Goal: Transaction & Acquisition: Purchase product/service

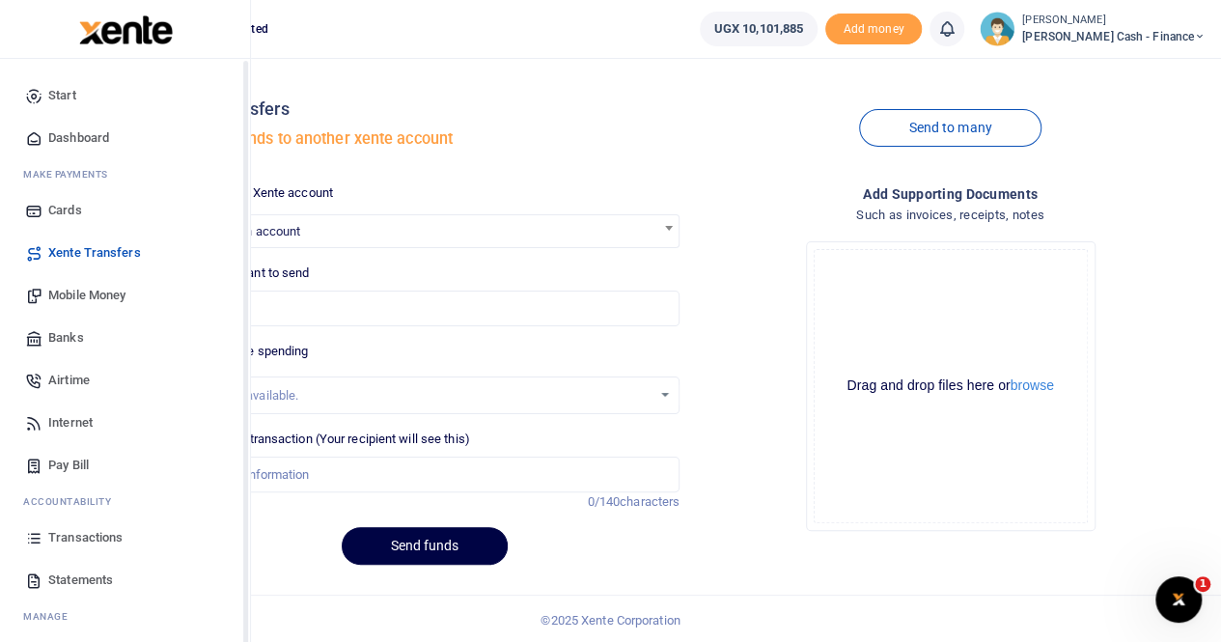
click at [73, 532] on span "Transactions" at bounding box center [85, 537] width 74 height 19
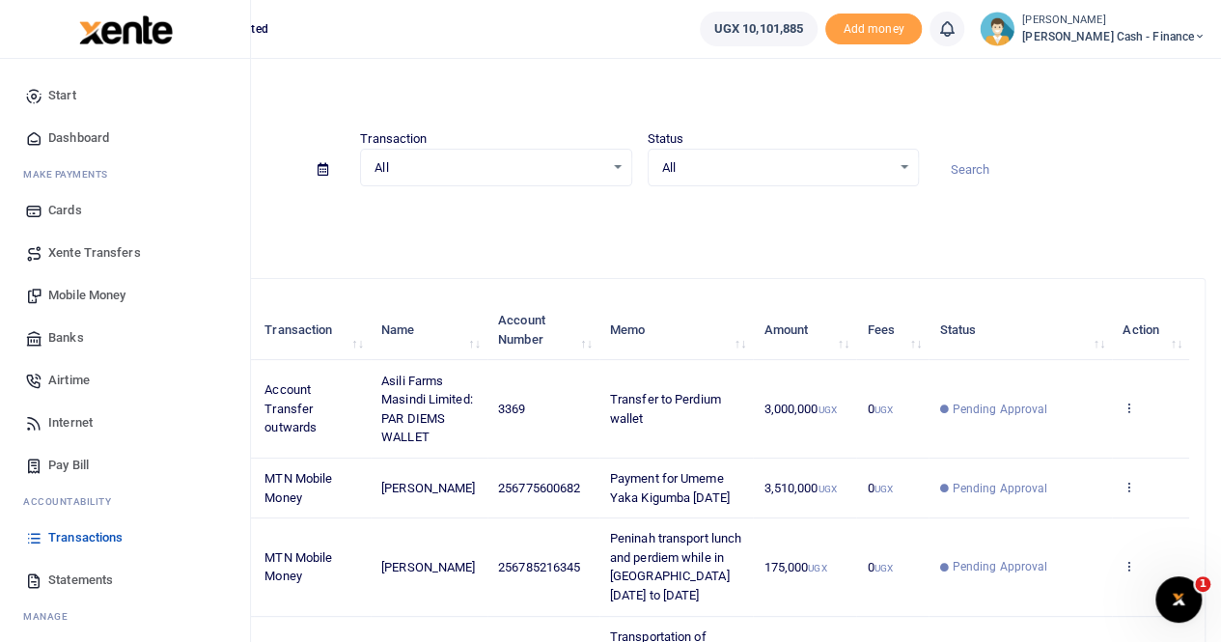
click at [91, 290] on span "Mobile Money" at bounding box center [86, 295] width 77 height 19
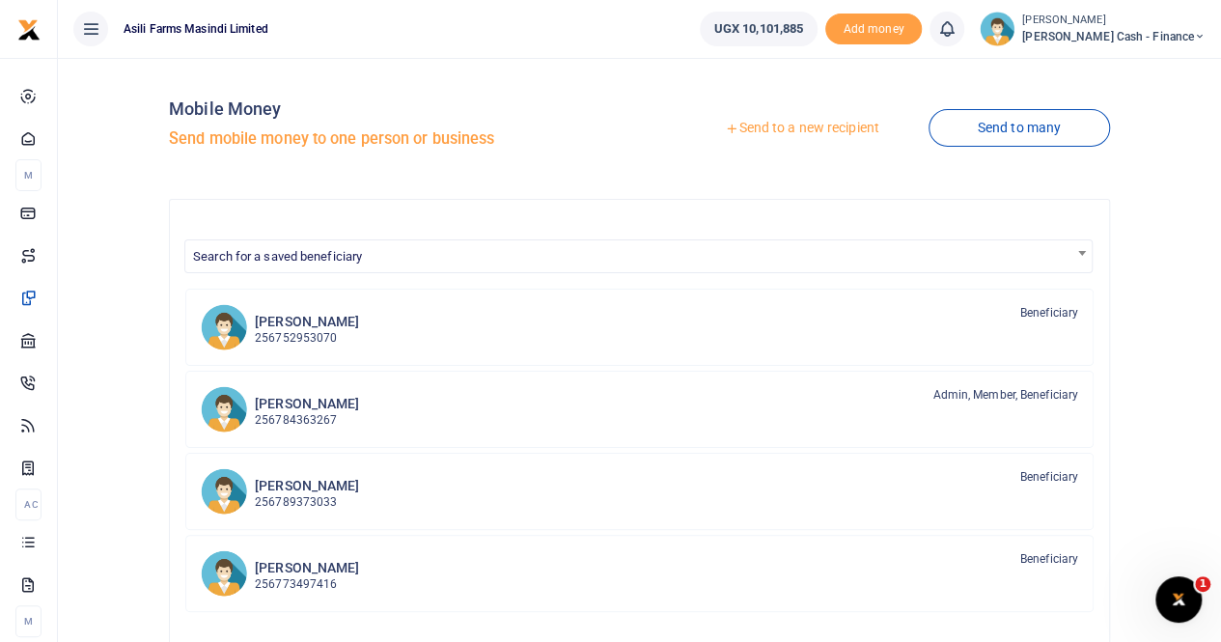
click at [770, 126] on link "Send to a new recipient" at bounding box center [801, 128] width 252 height 35
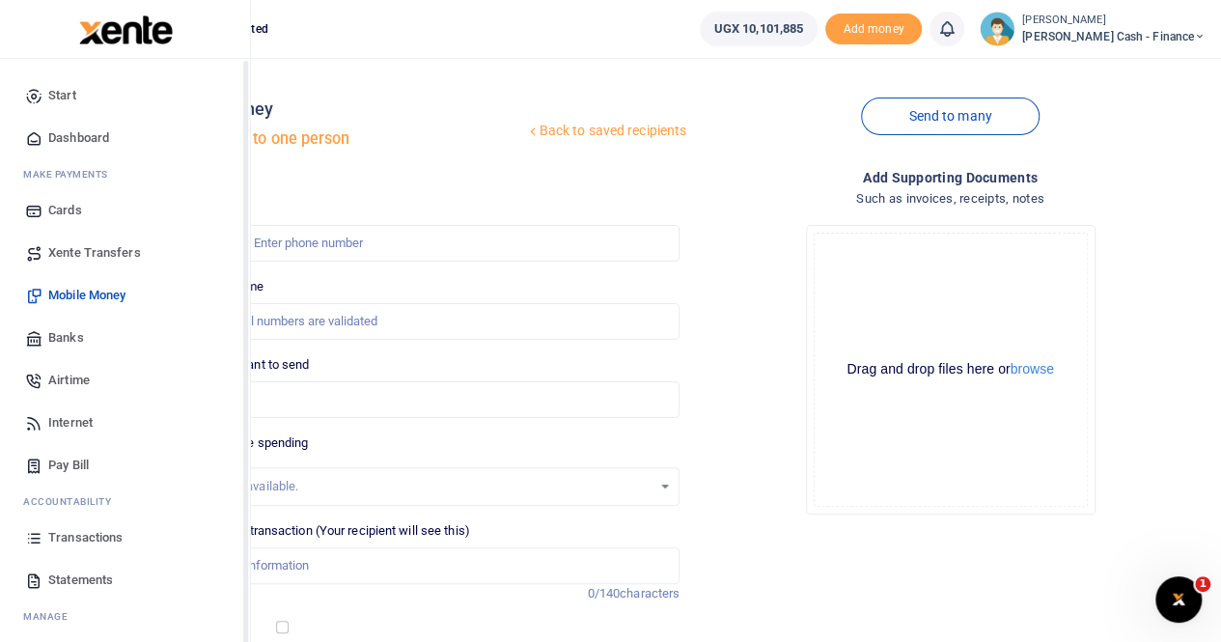
click at [79, 253] on span "Xente Transfers" at bounding box center [94, 252] width 93 height 19
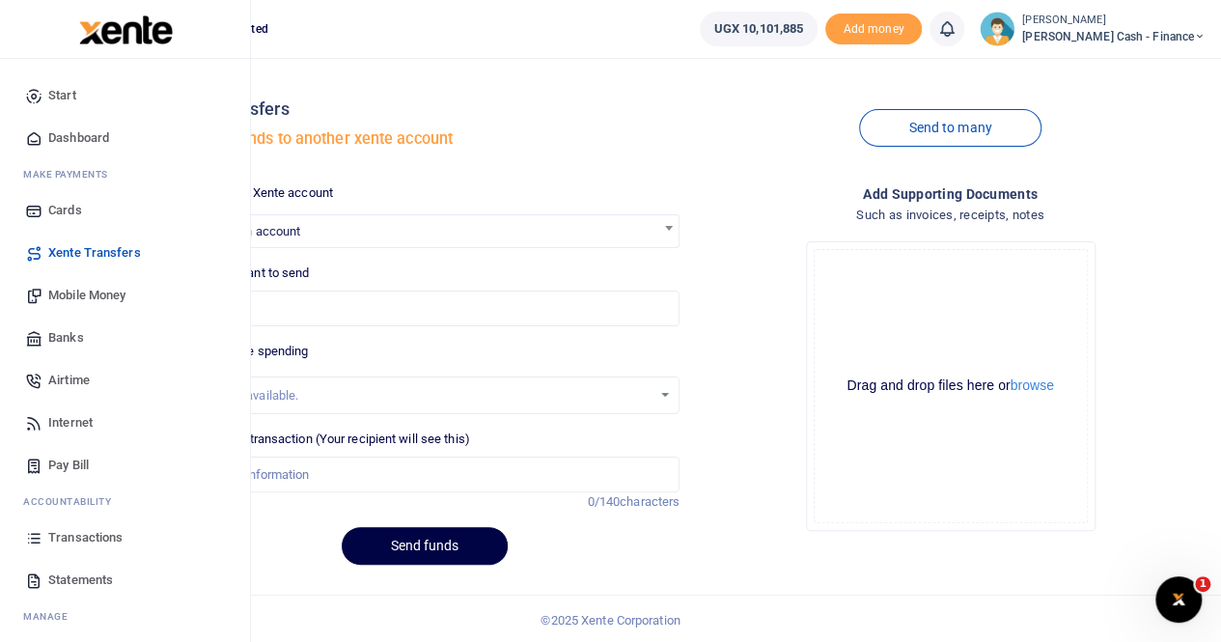
drag, startPoint x: 79, startPoint y: 296, endPoint x: 91, endPoint y: 294, distance: 11.7
click at [79, 296] on span "Mobile Money" at bounding box center [86, 295] width 77 height 19
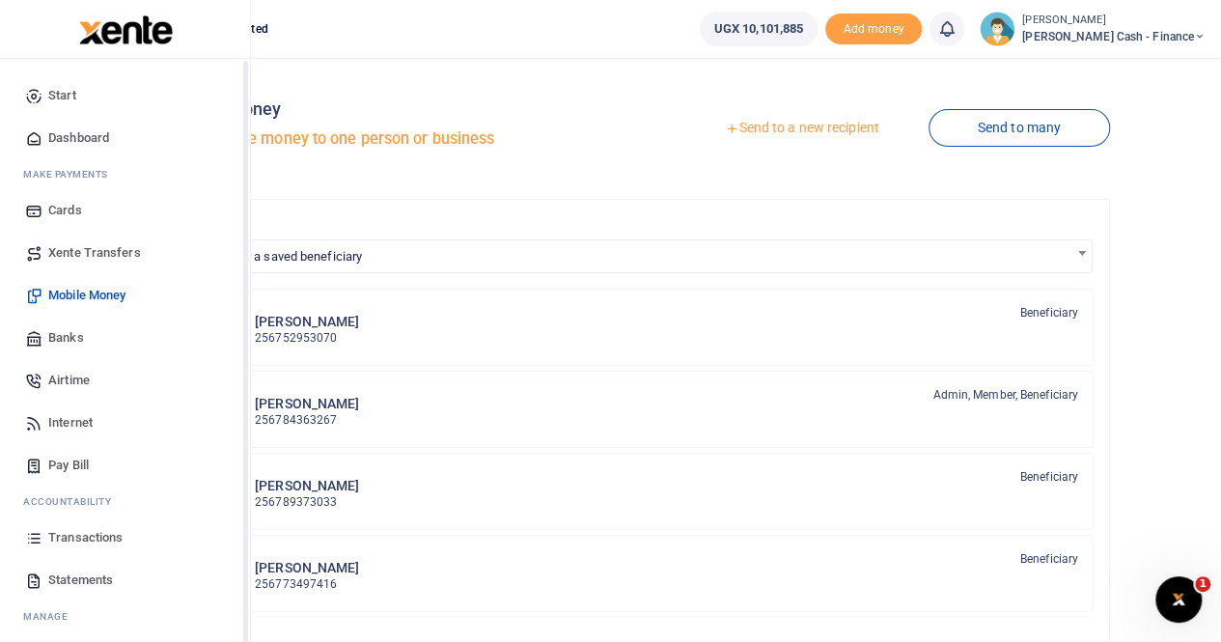
click at [51, 336] on span "Banks" at bounding box center [66, 337] width 36 height 19
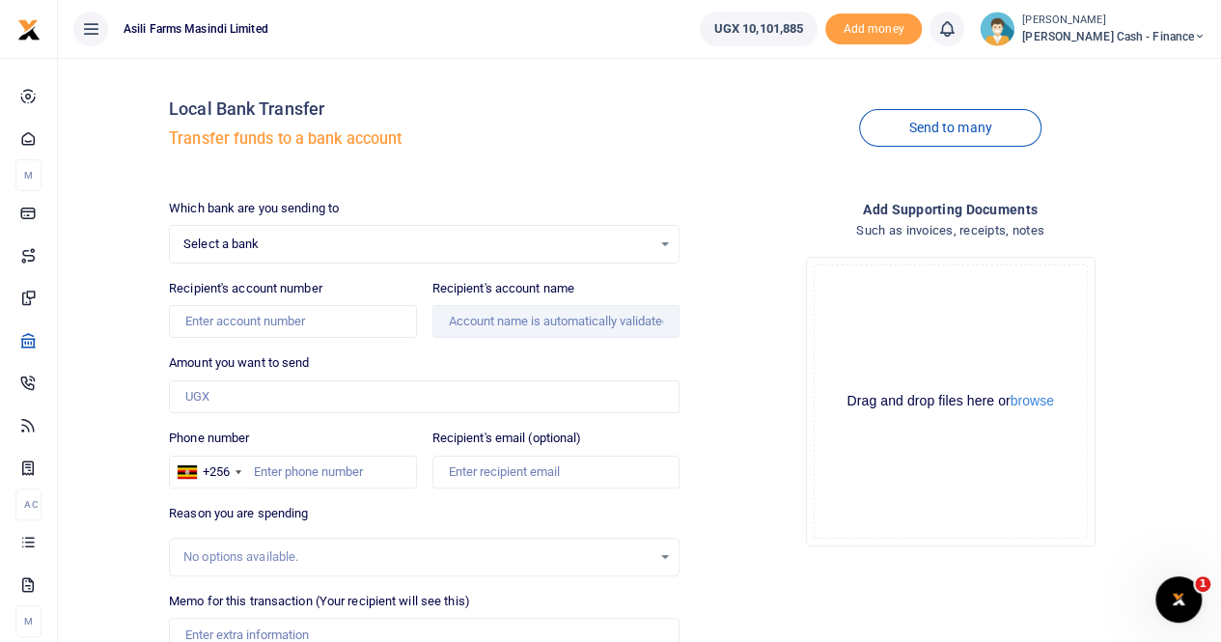
click at [249, 242] on span "Select a bank" at bounding box center [417, 243] width 468 height 19
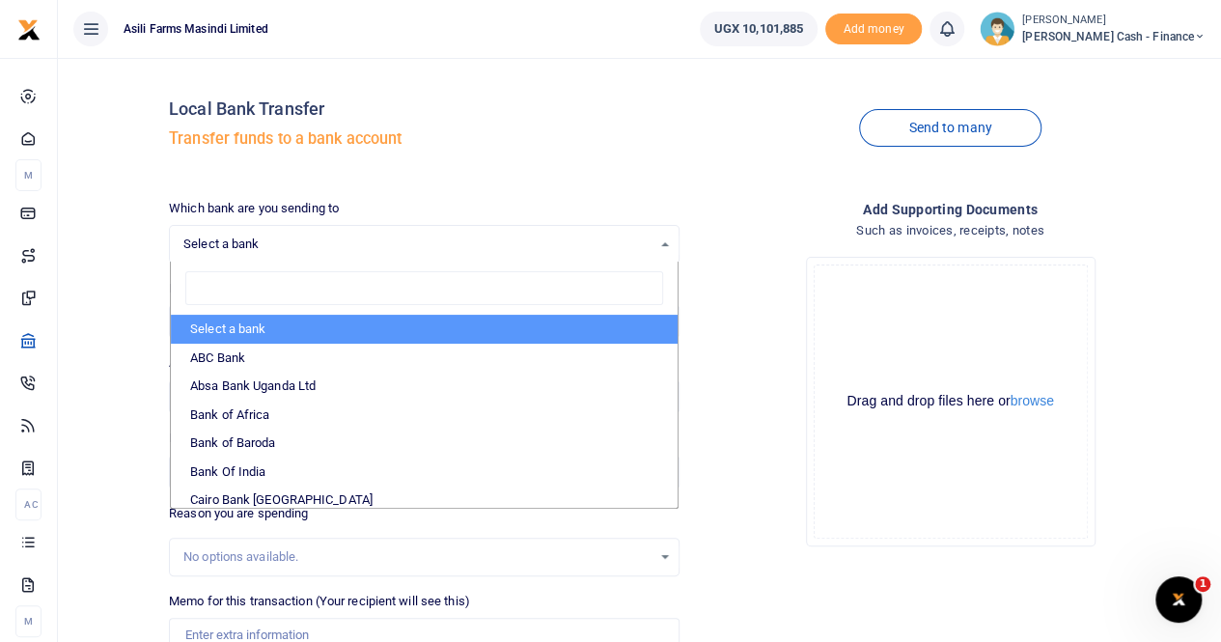
click at [234, 292] on input "search" at bounding box center [424, 288] width 478 height 35
click at [257, 277] on input "search" at bounding box center [424, 288] width 478 height 35
click at [611, 169] on div "Local Bank Transfer Transfer funds to a bank account" at bounding box center [424, 128] width 510 height 110
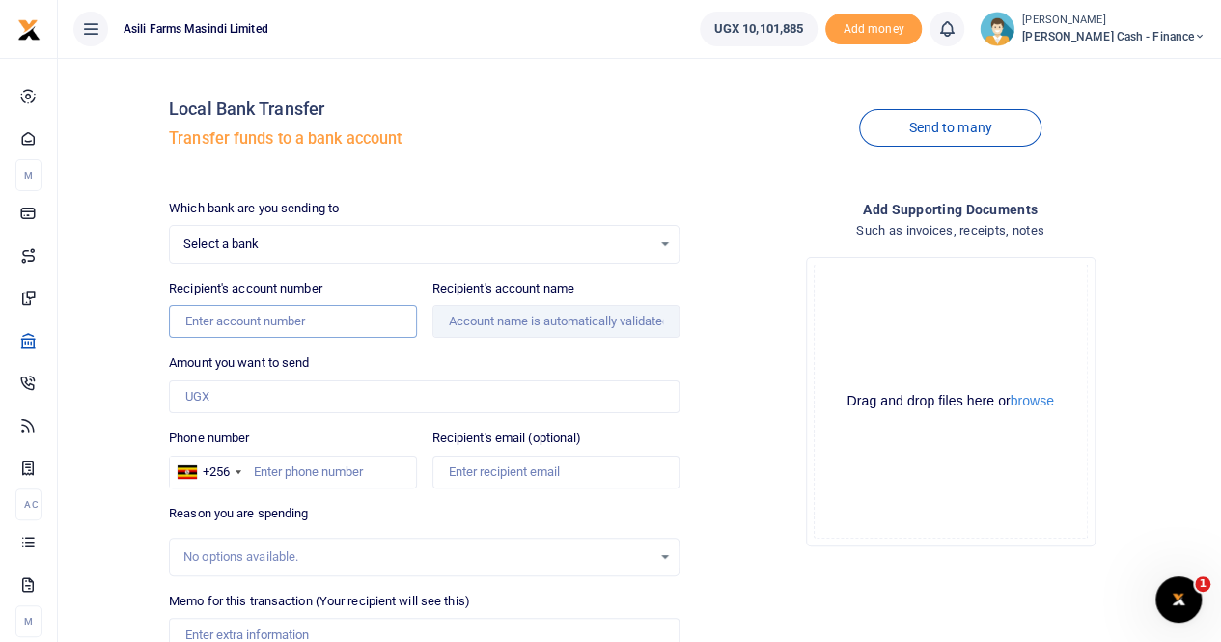
click at [211, 323] on input "Recipient's account number" at bounding box center [292, 321] width 247 height 33
paste input "0393206683"
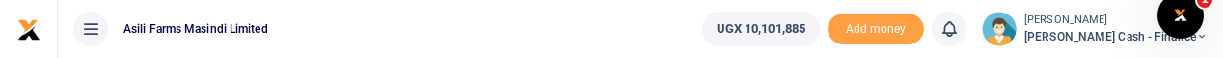
type input "0393206683"
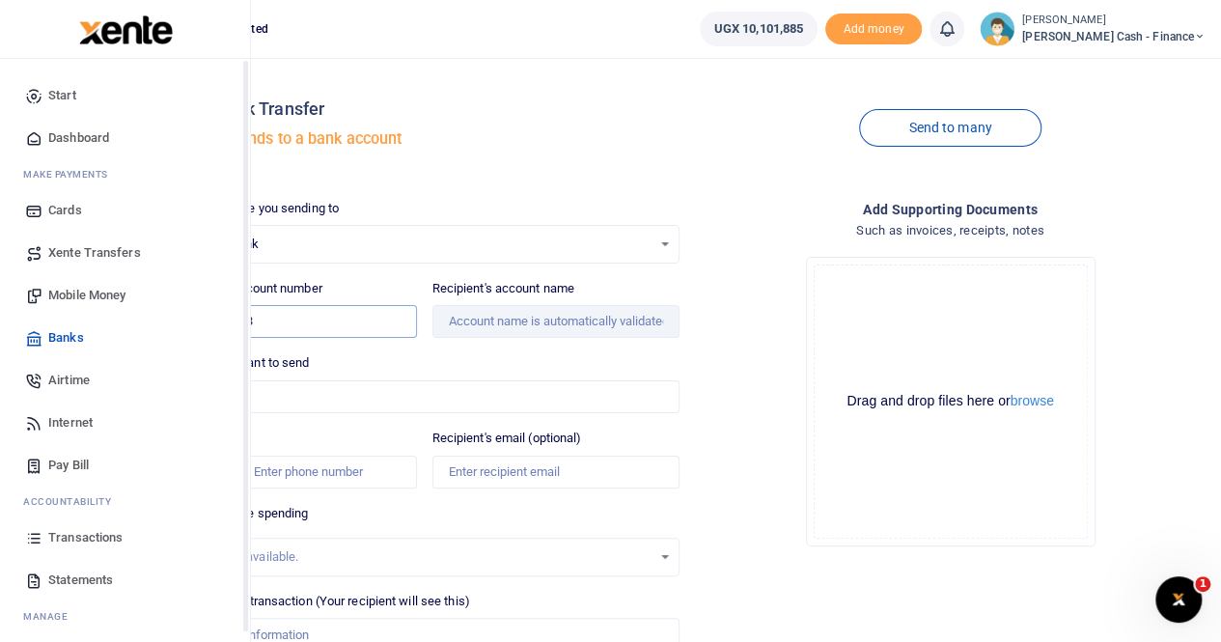
drag, startPoint x: 318, startPoint y: 322, endPoint x: 25, endPoint y: 332, distance: 293.5
click at [25, 332] on body "Start Dashboard M ake Payments Cards Xente Transfers Mobile Money Banks Airtime…" at bounding box center [610, 412] width 1221 height 825
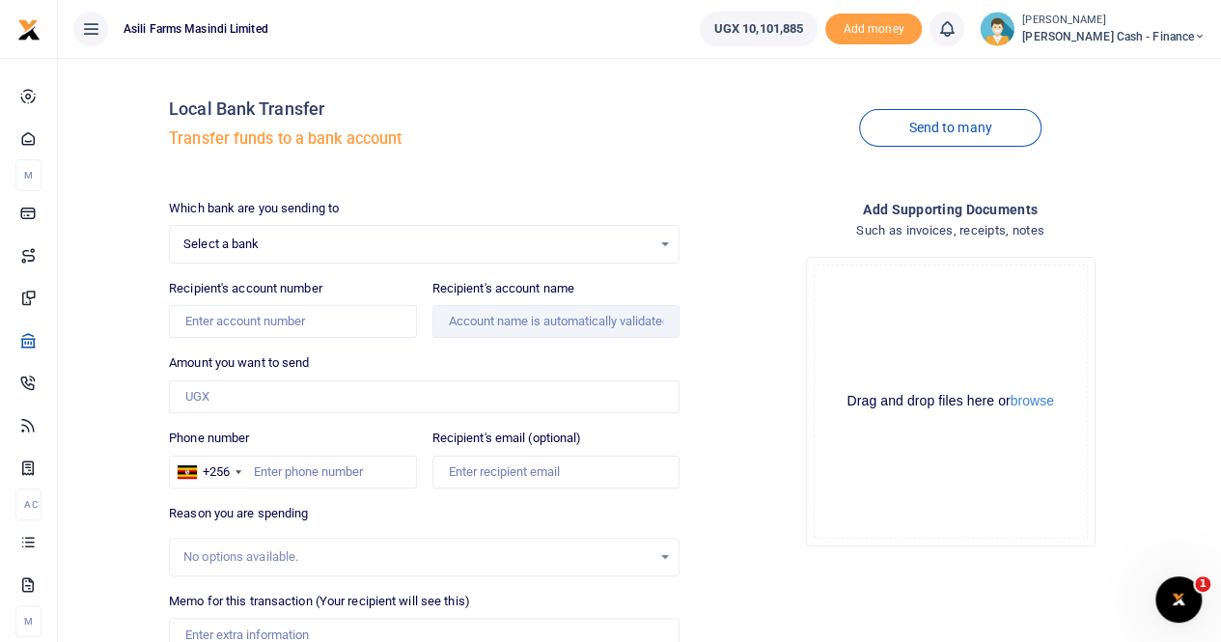
click at [429, 163] on div "Local Bank Transfer Transfer funds to a bank account" at bounding box center [424, 128] width 510 height 110
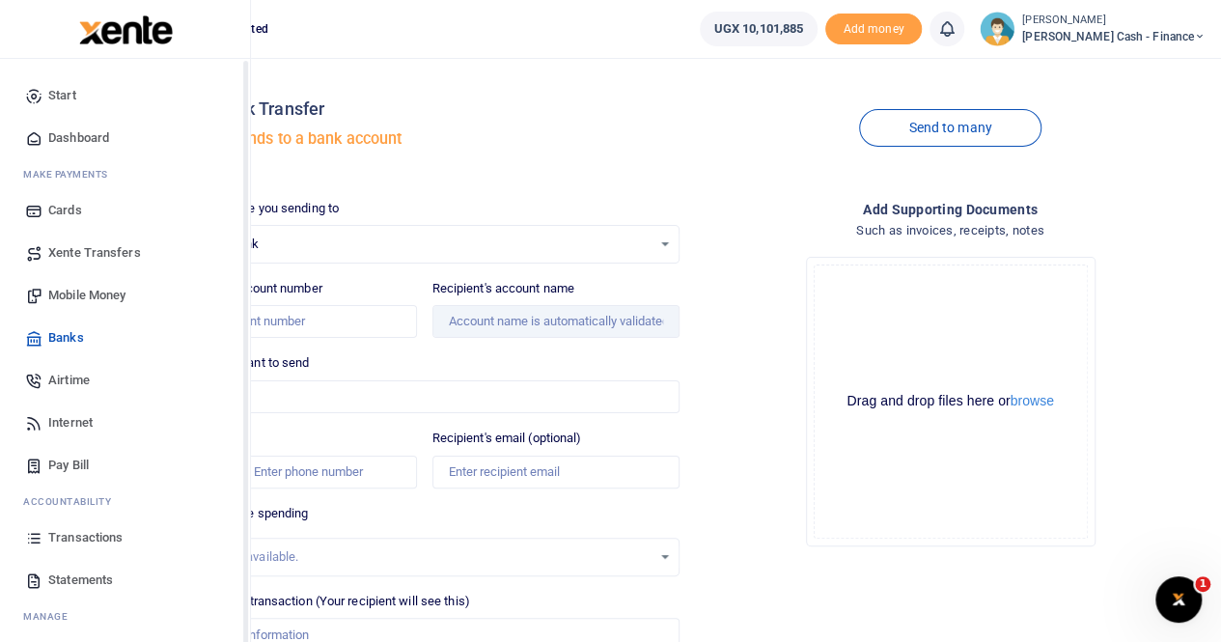
click at [69, 258] on span "Xente Transfers" at bounding box center [94, 252] width 93 height 19
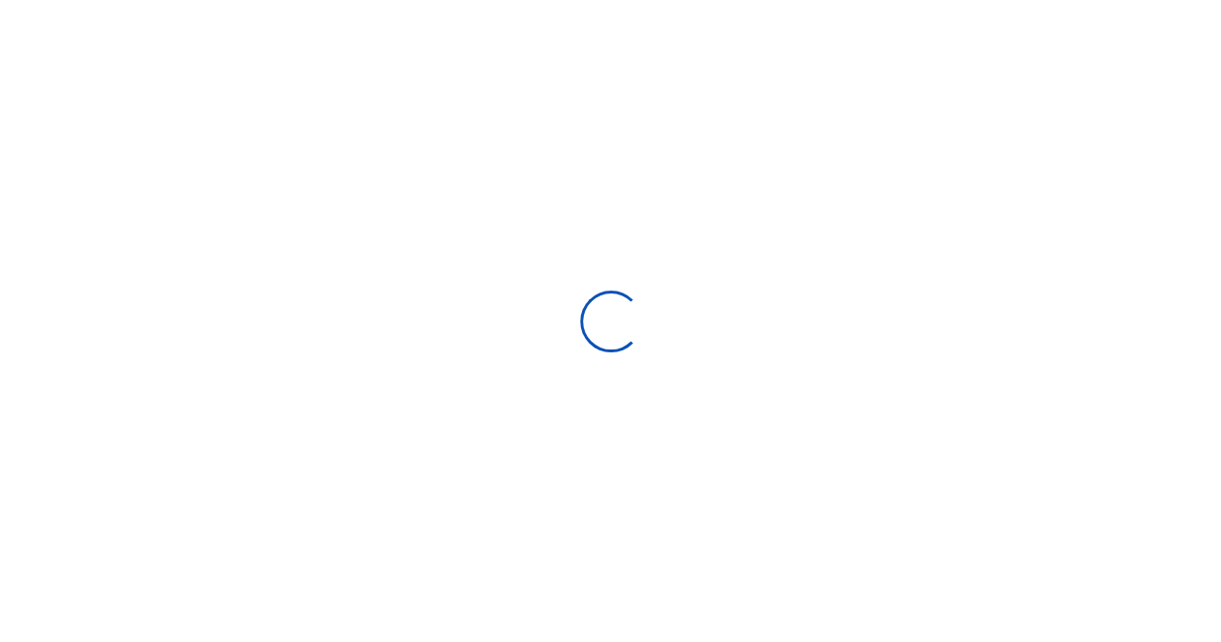
select select "Loading categories"
select select
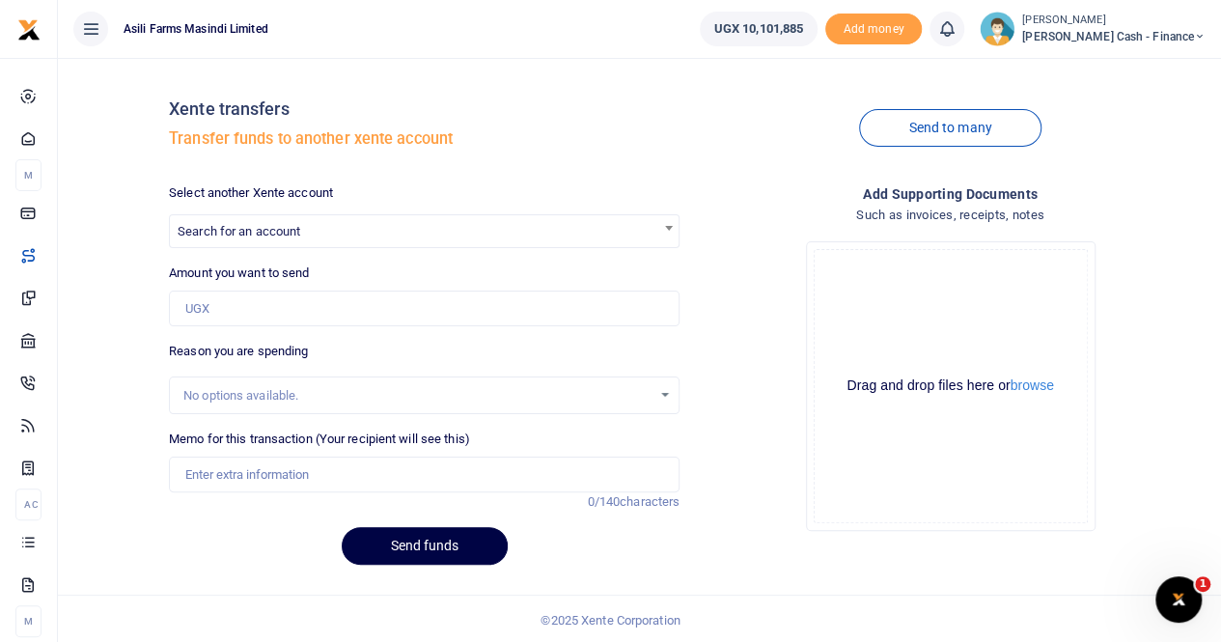
click at [222, 234] on span "Search for an account" at bounding box center [239, 231] width 123 height 14
click at [229, 229] on span "Search for an account" at bounding box center [239, 231] width 123 height 14
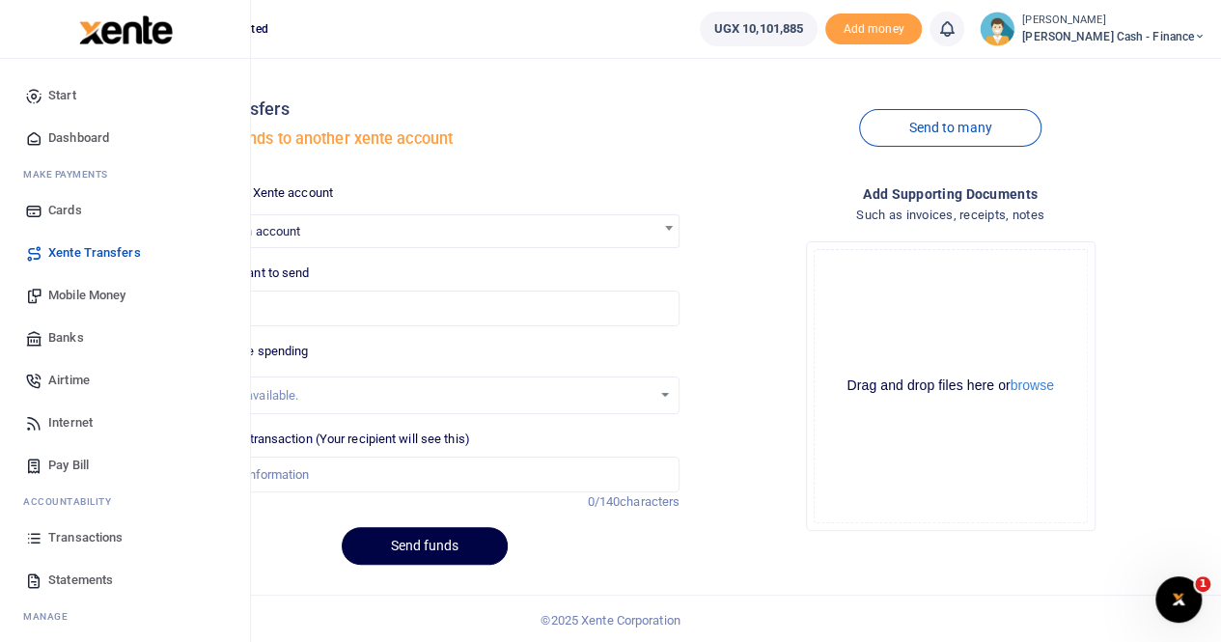
click at [83, 295] on span "Mobile Money" at bounding box center [86, 295] width 77 height 19
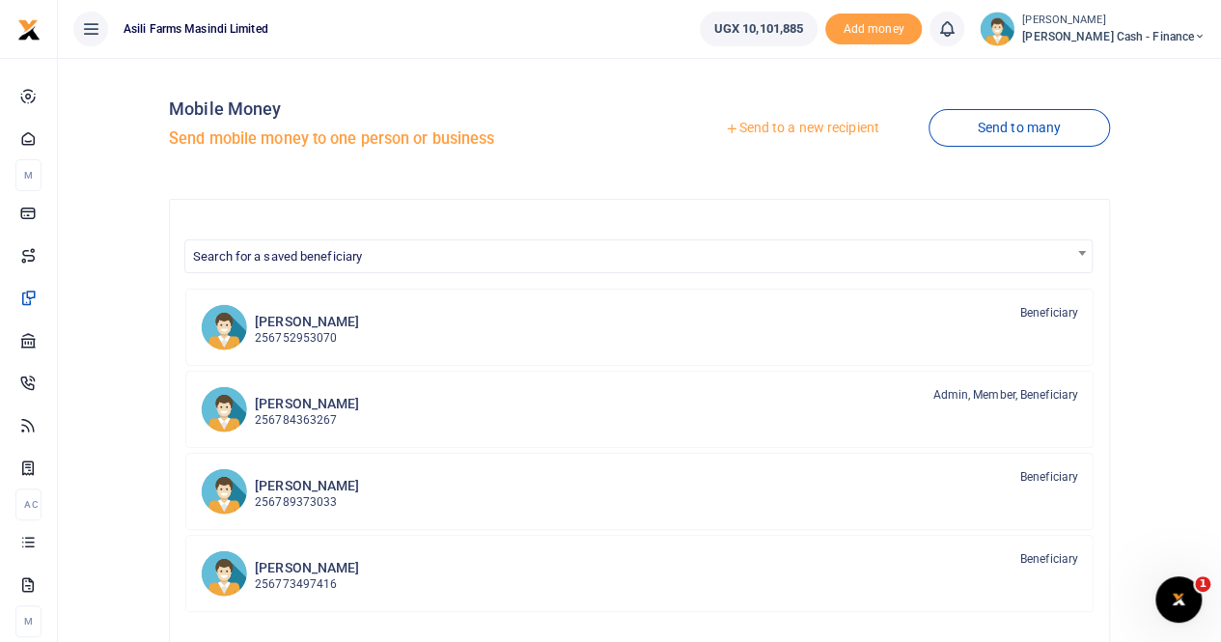
click at [756, 122] on link "Send to a new recipient" at bounding box center [801, 128] width 252 height 35
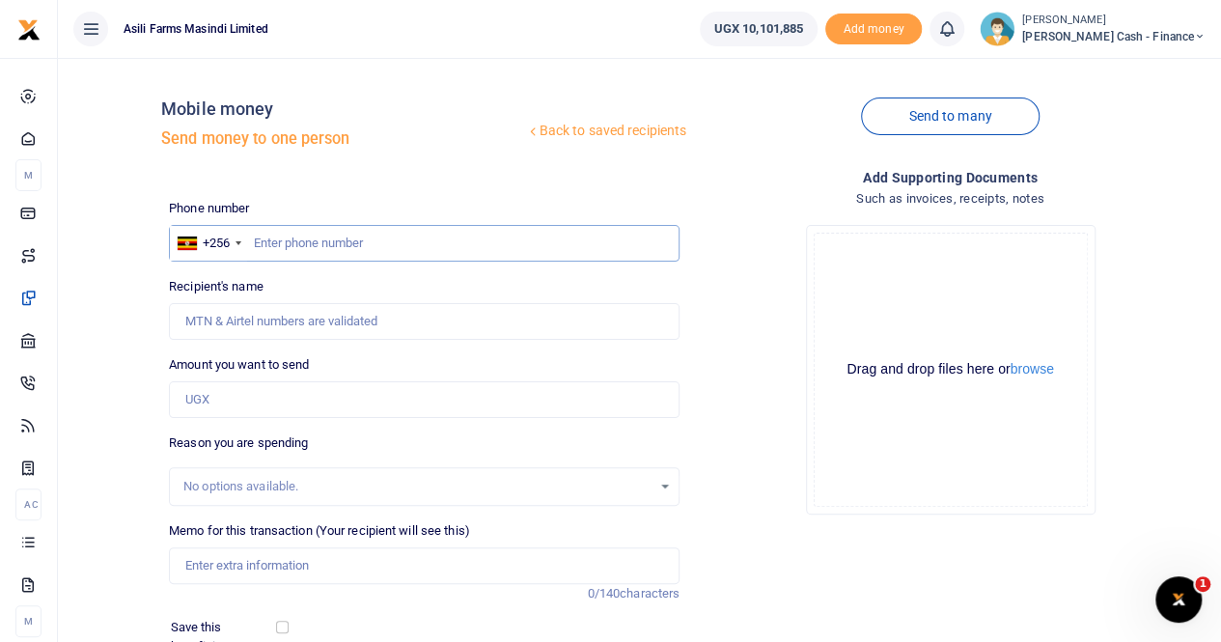
click at [289, 241] on input "text" at bounding box center [424, 243] width 510 height 37
paste input "0393206683"
type input "0393206683"
type input "[PERSON_NAME]"
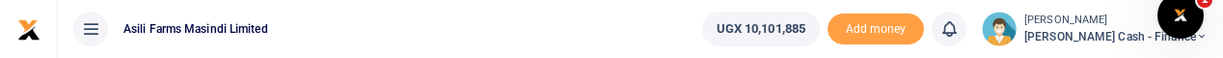
type input "0393206683"
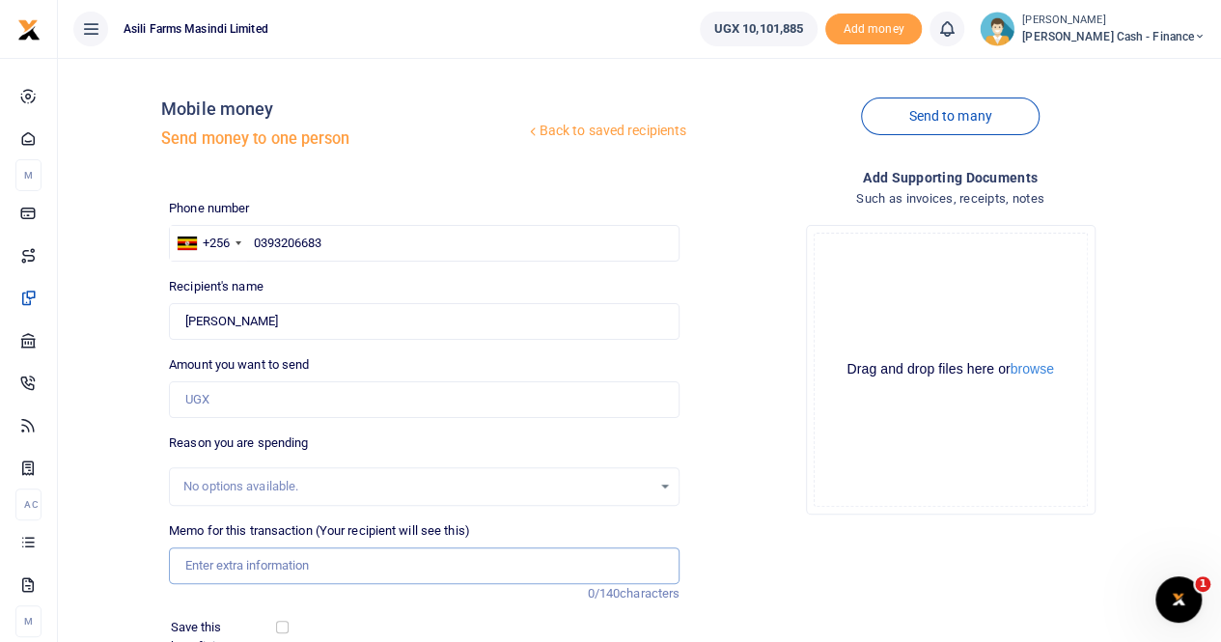
click at [222, 562] on input "Memo for this transaction (Your recipient will see this)" at bounding box center [424, 565] width 510 height 37
paste input "NIGHT SHIFT FACILITATIONS"
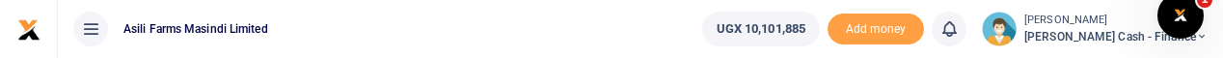
type input "NIGHT SHIFT FACILITATIONS"
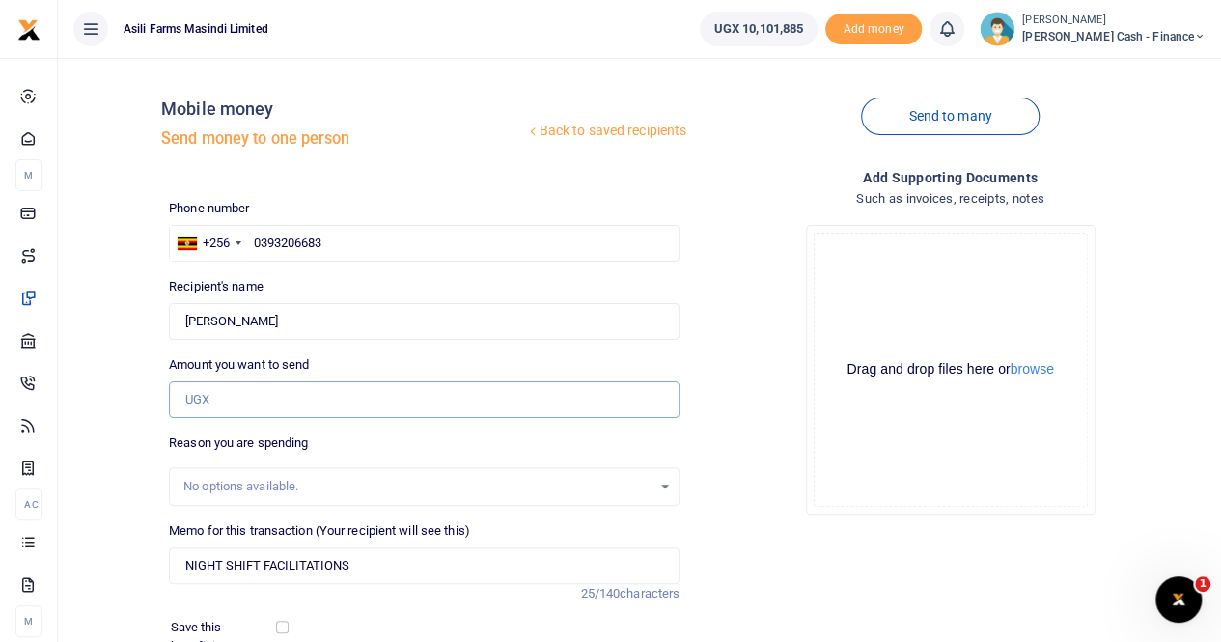
click at [218, 392] on input "Amount you want to send" at bounding box center [424, 399] width 510 height 37
paste input "390,000"
type input "390,000"
click at [1034, 371] on button "browse" at bounding box center [1031, 369] width 43 height 14
click at [368, 565] on input "NIGHT SHIFT FACILITATIONS" at bounding box center [424, 565] width 510 height 37
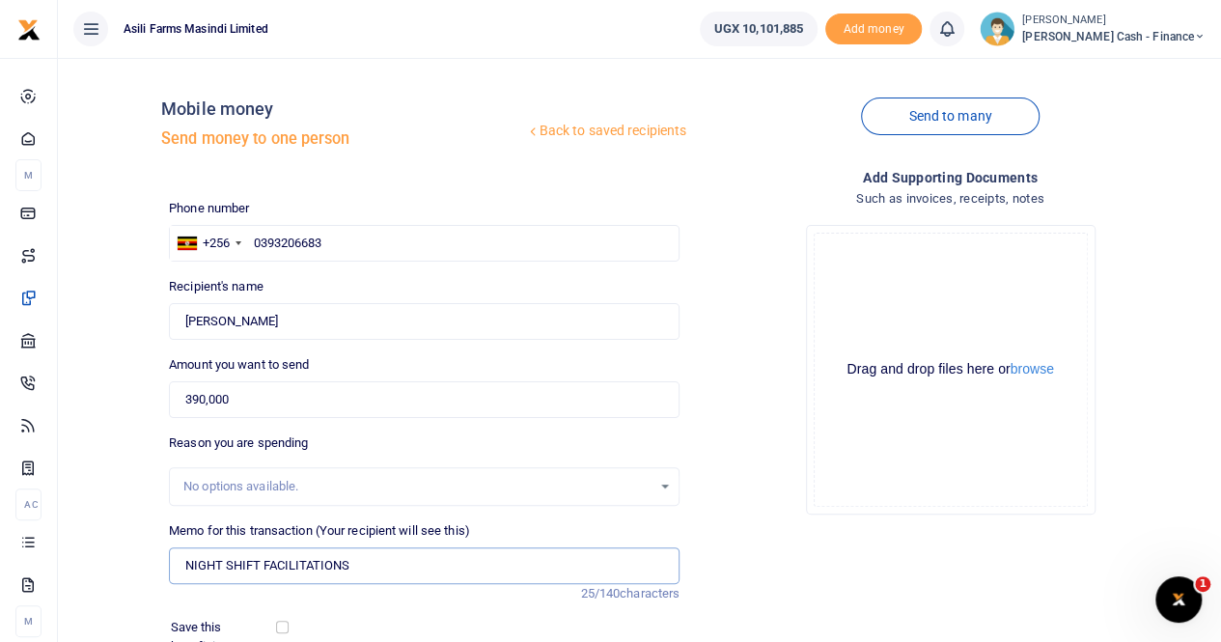
click at [189, 565] on input "NIGHT SHIFT FACILITATIONS" at bounding box center [424, 565] width 510 height 37
click at [184, 567] on input "NIGHT SHIFT FACILITATIONS" at bounding box center [424, 565] width 510 height 37
click at [447, 563] on input "PAYMENT FOR NIGHT SHIFT FACILITATIONS" at bounding box center [424, 565] width 510 height 37
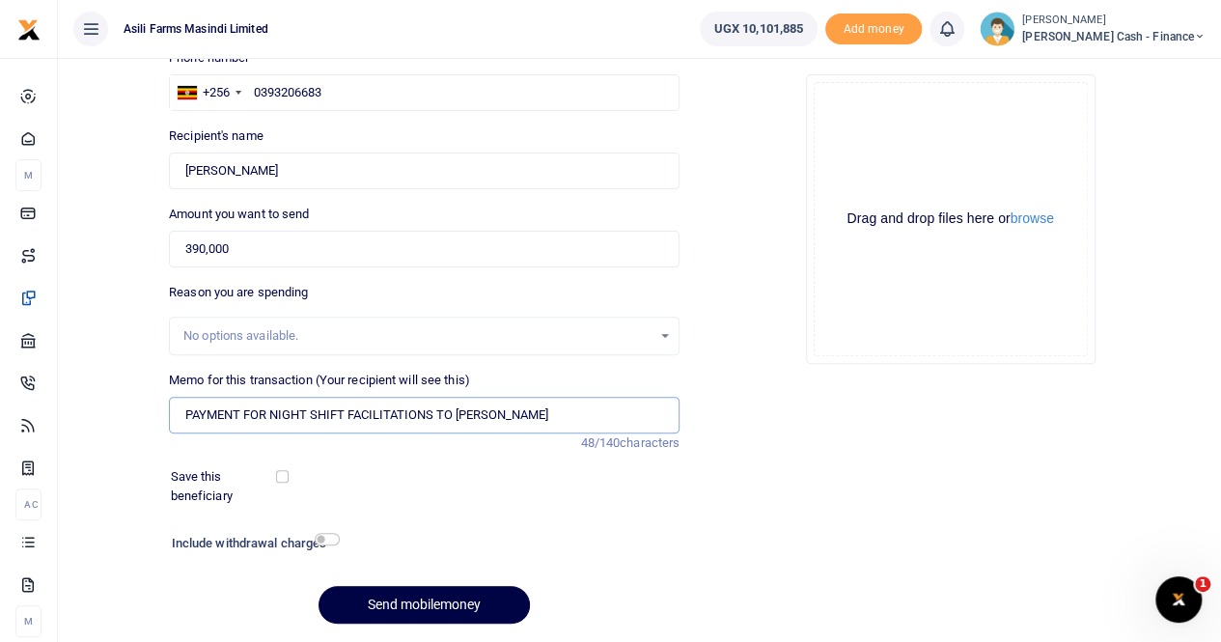
scroll to position [210, 0]
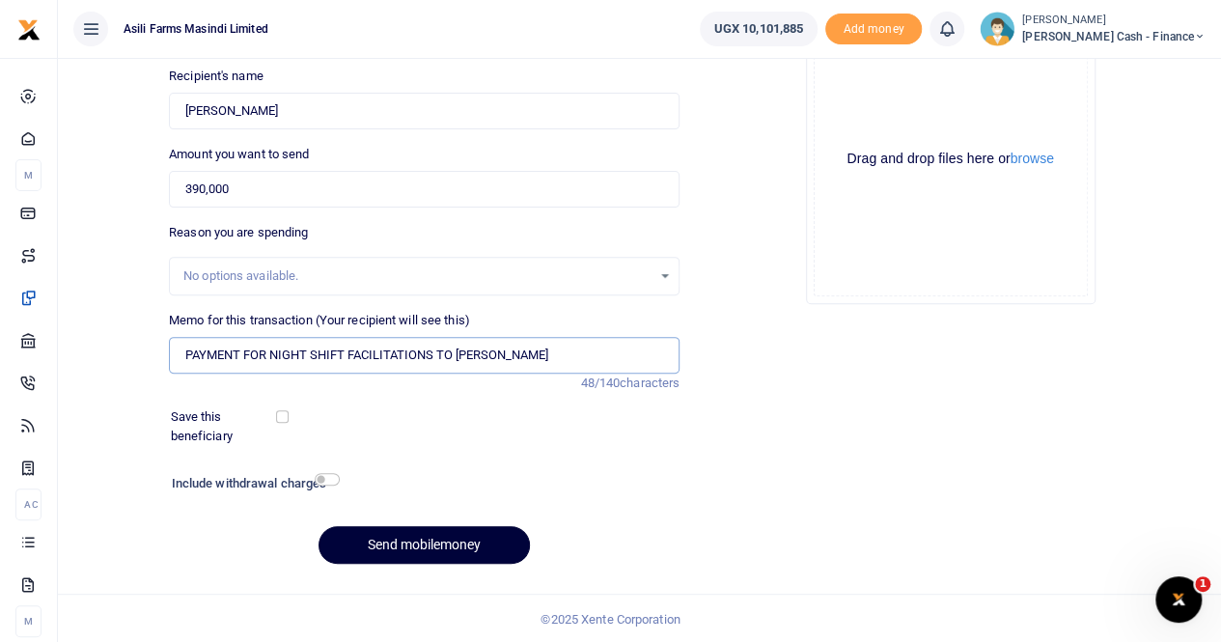
type input "PAYMENT FOR NIGHT SHIFT FACILITATIONS TO RICHARD"
click at [428, 545] on button "Send mobilemoney" at bounding box center [423, 545] width 211 height 38
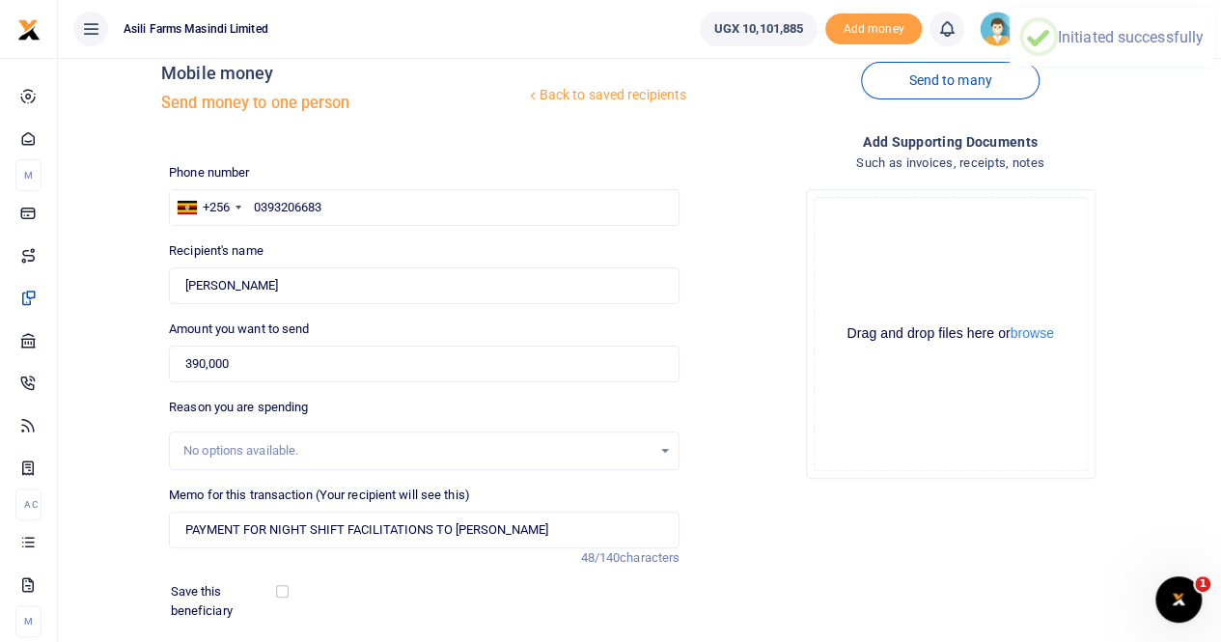
scroll to position [0, 0]
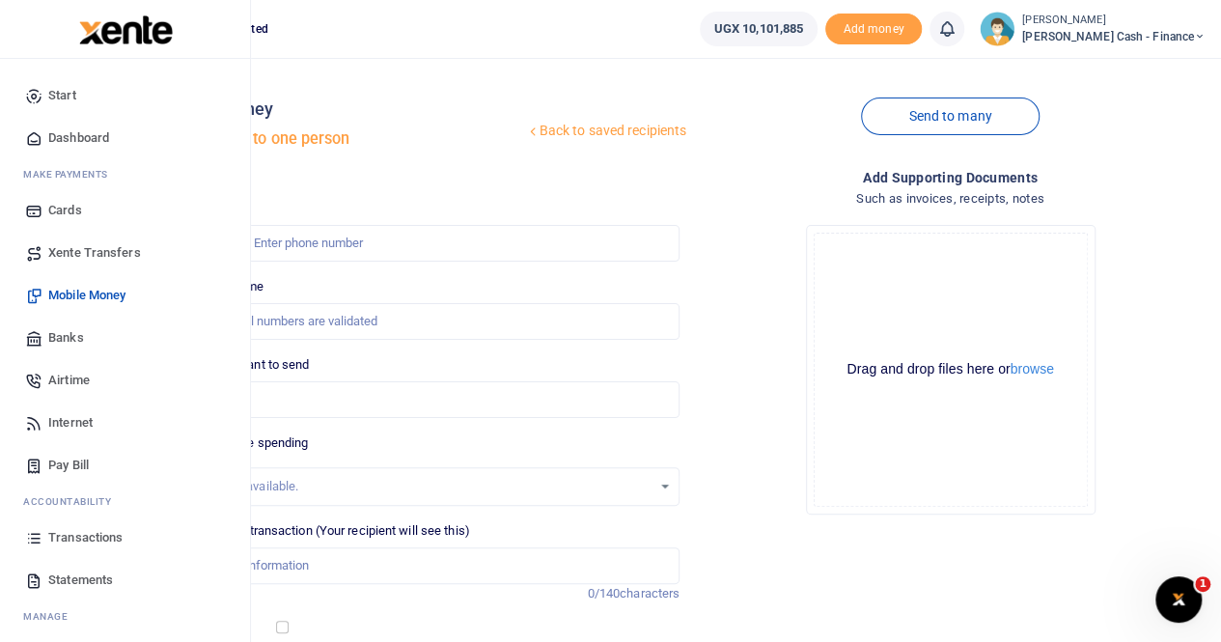
click at [80, 537] on span "Transactions" at bounding box center [85, 537] width 74 height 19
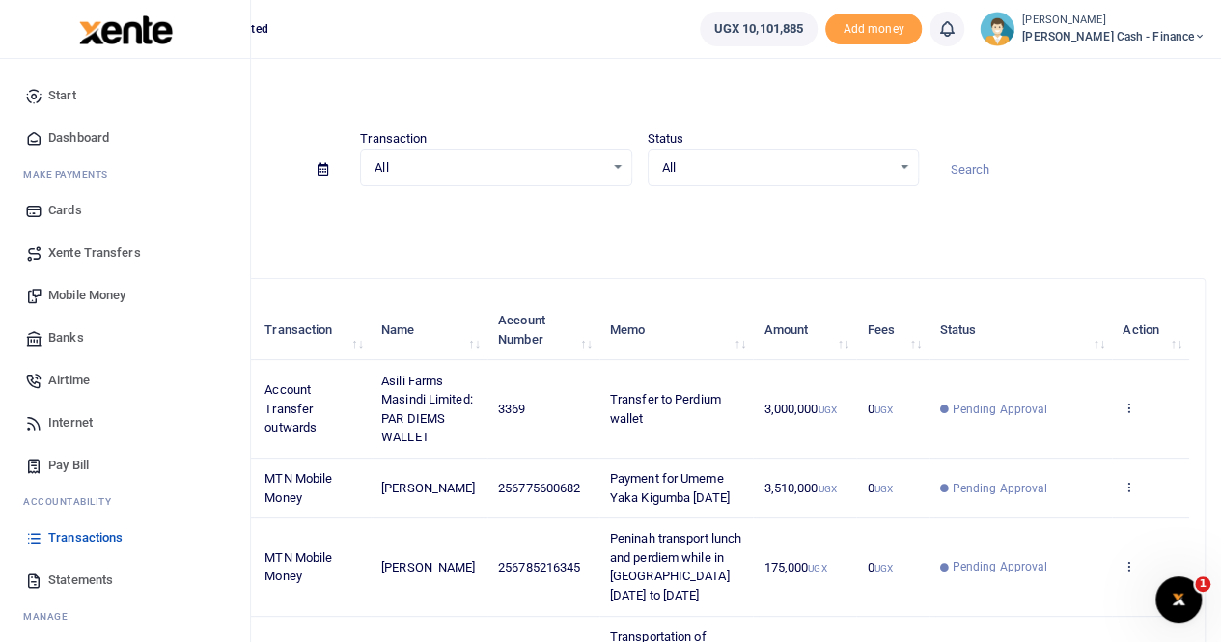
click at [98, 536] on span "Transactions" at bounding box center [85, 537] width 74 height 19
click at [69, 534] on span "Transactions" at bounding box center [85, 537] width 74 height 19
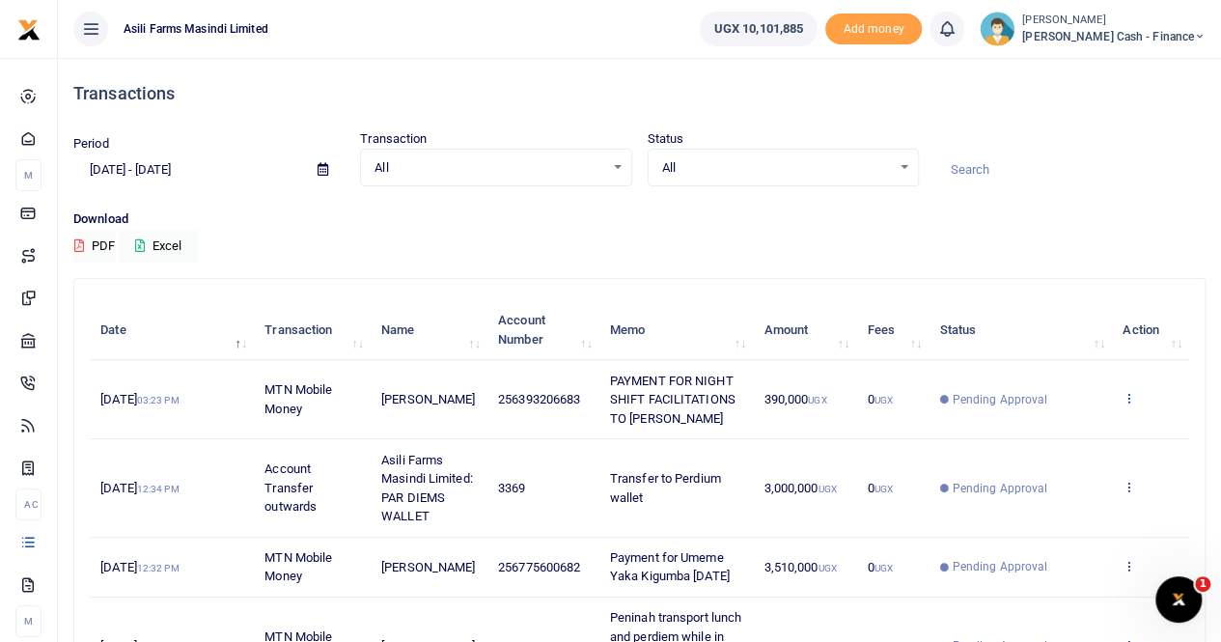
click at [1133, 393] on icon at bounding box center [1128, 398] width 13 height 14
click at [1032, 434] on link "View details" at bounding box center [1058, 430] width 152 height 27
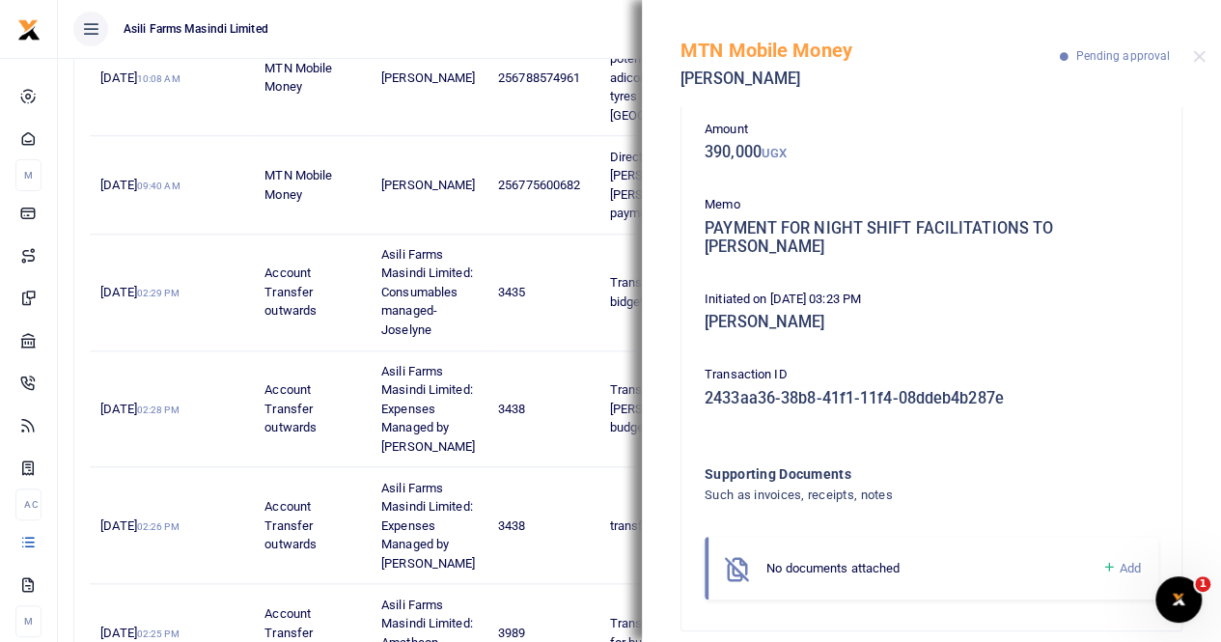
scroll to position [91, 0]
click at [1119, 561] on span "Add" at bounding box center [1129, 568] width 21 height 14
click at [1101, 559] on icon at bounding box center [1108, 567] width 14 height 17
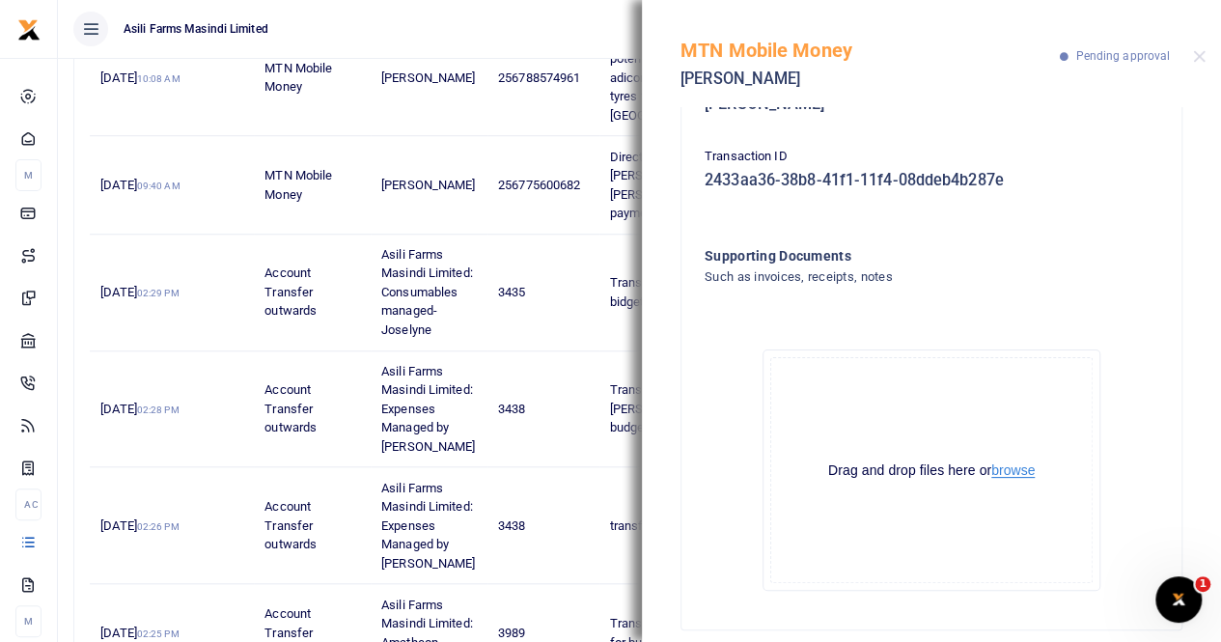
click at [1000, 463] on button "browse" at bounding box center [1012, 470] width 43 height 14
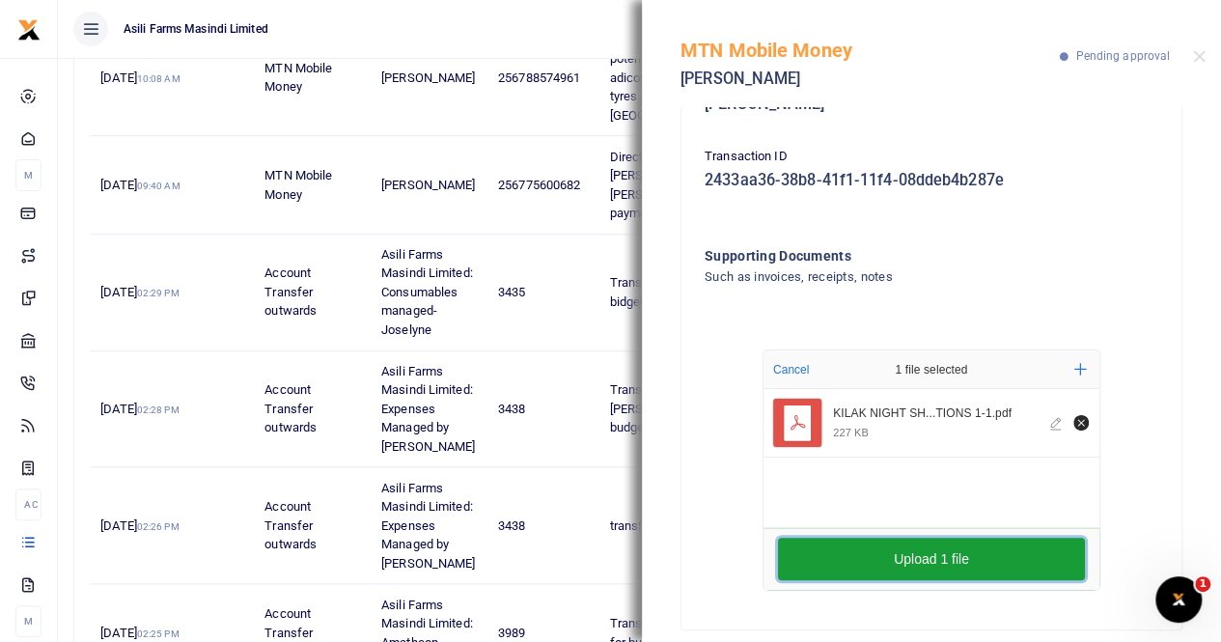
click at [894, 539] on button "Upload 1 file" at bounding box center [931, 558] width 307 height 42
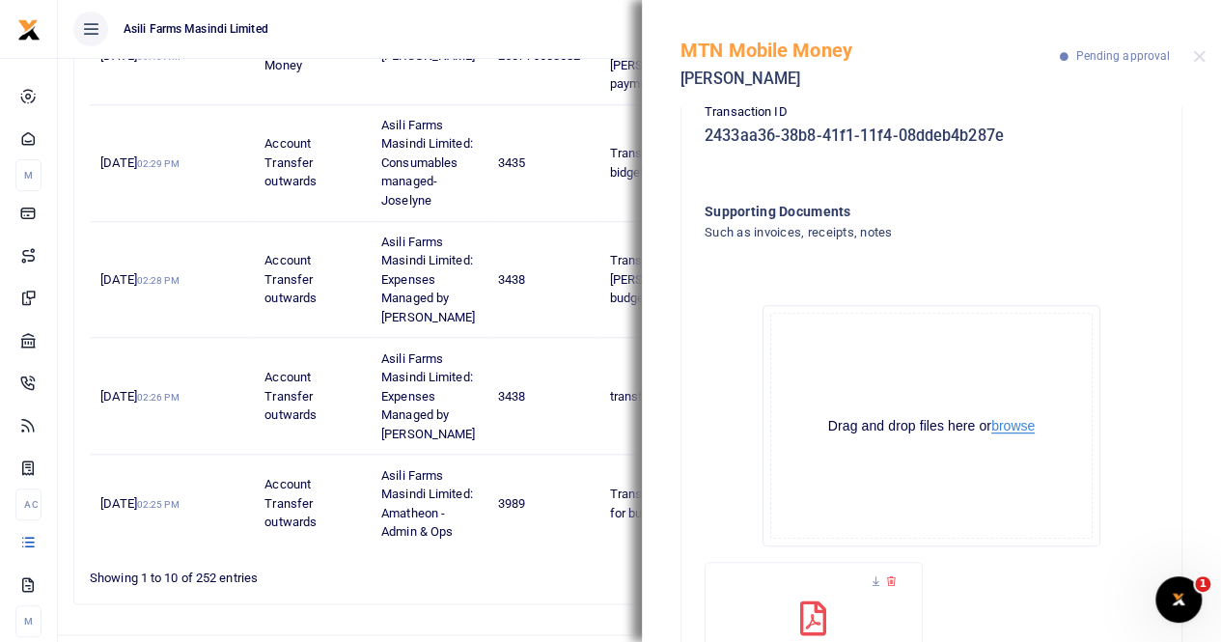
scroll to position [105, 0]
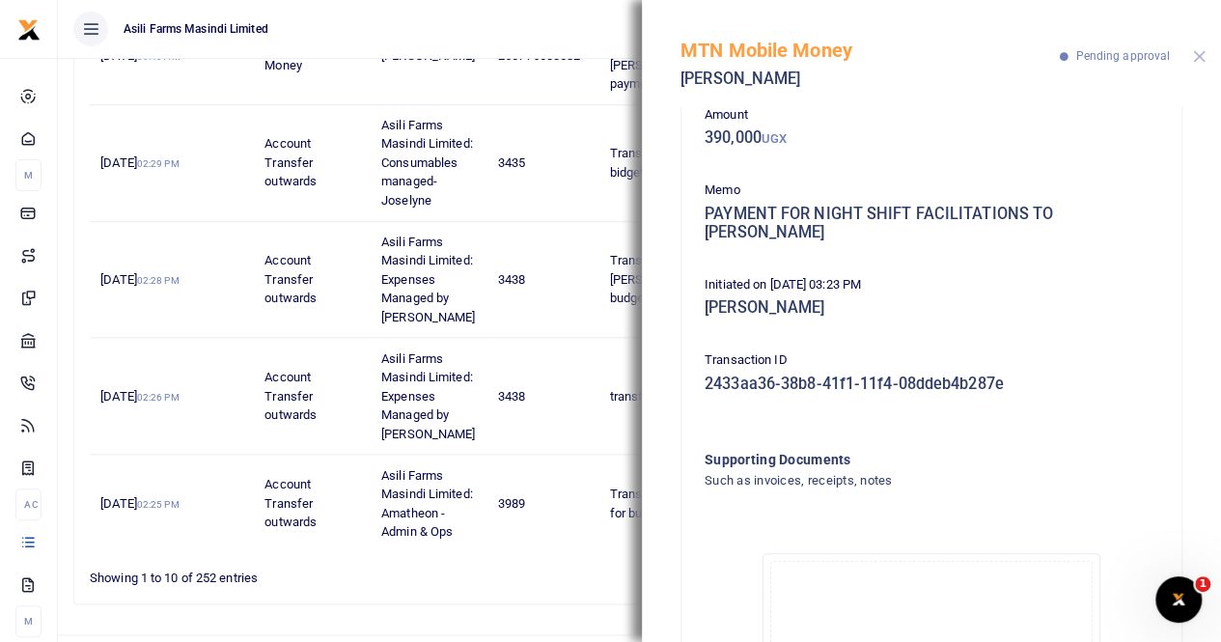
click at [1195, 57] on button "Close" at bounding box center [1199, 56] width 13 height 13
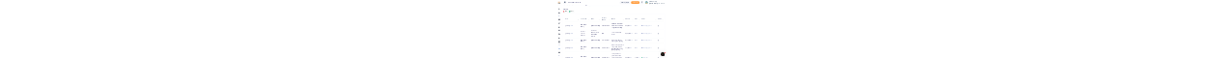
scroll to position [0, 0]
